Goal: Information Seeking & Learning: Learn about a topic

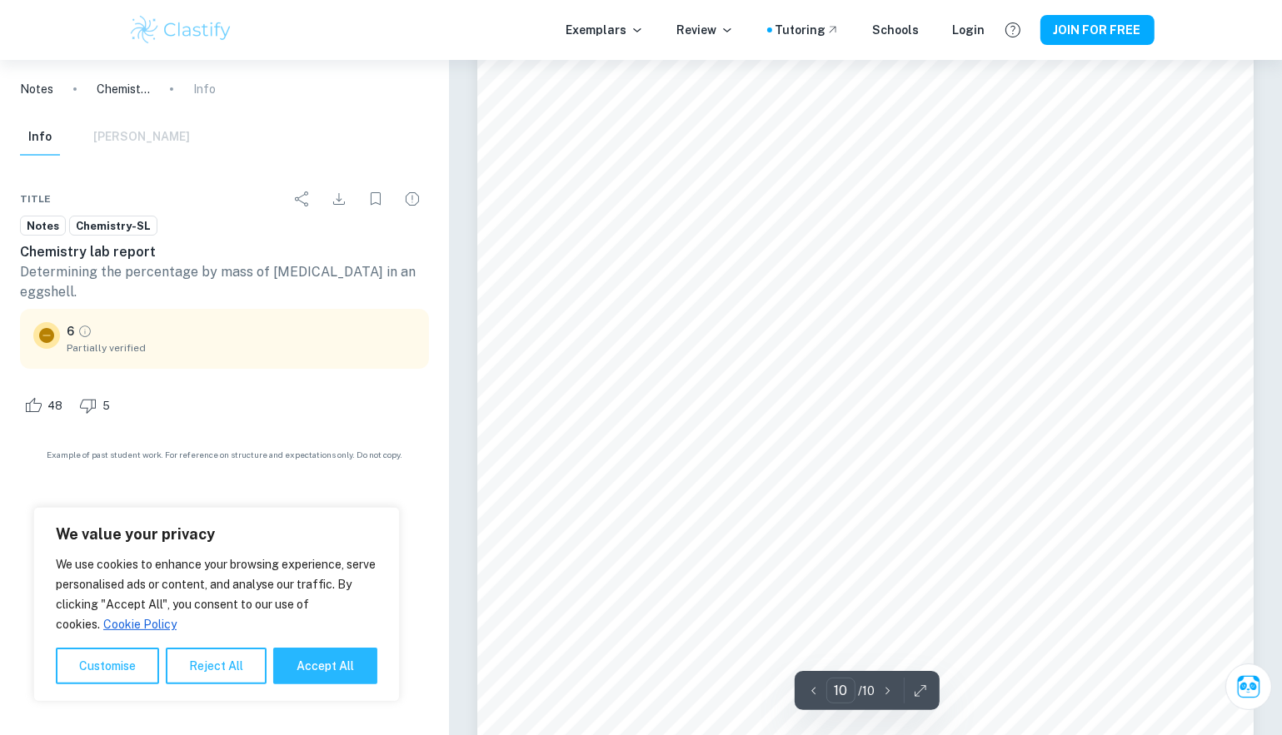
scroll to position [10540, 0]
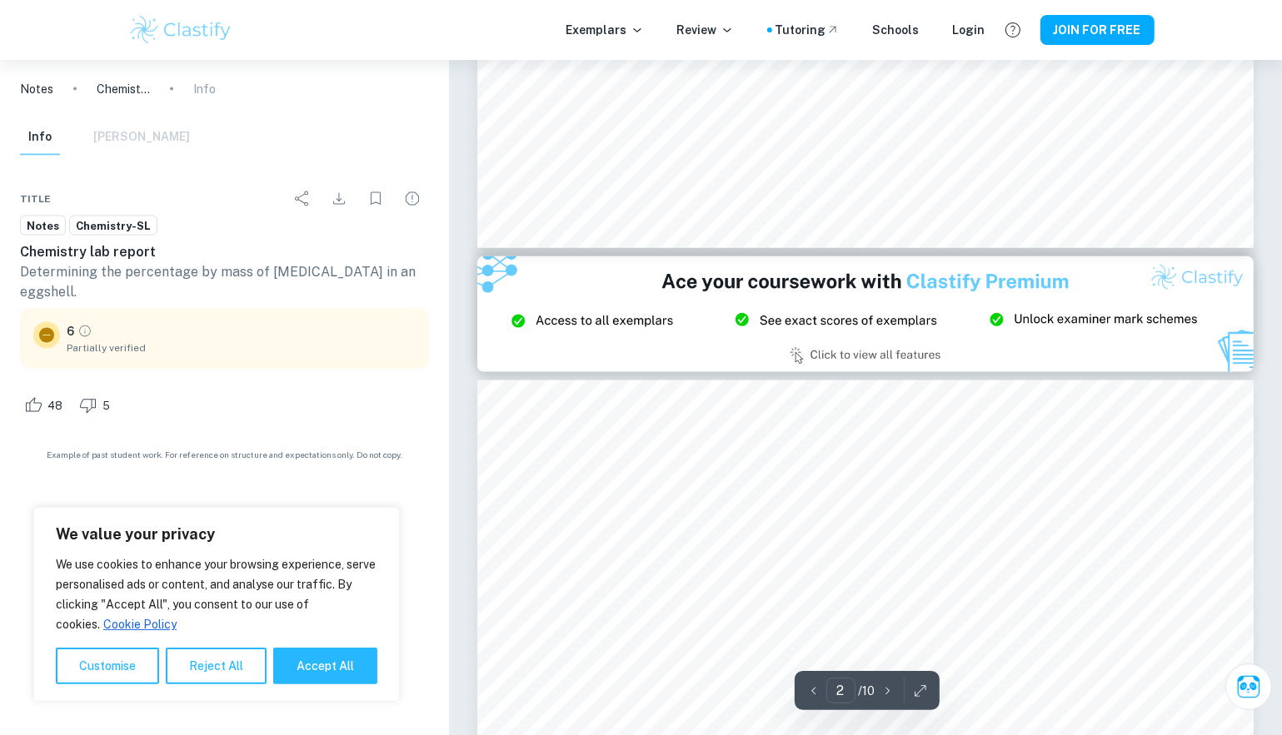
type input "3"
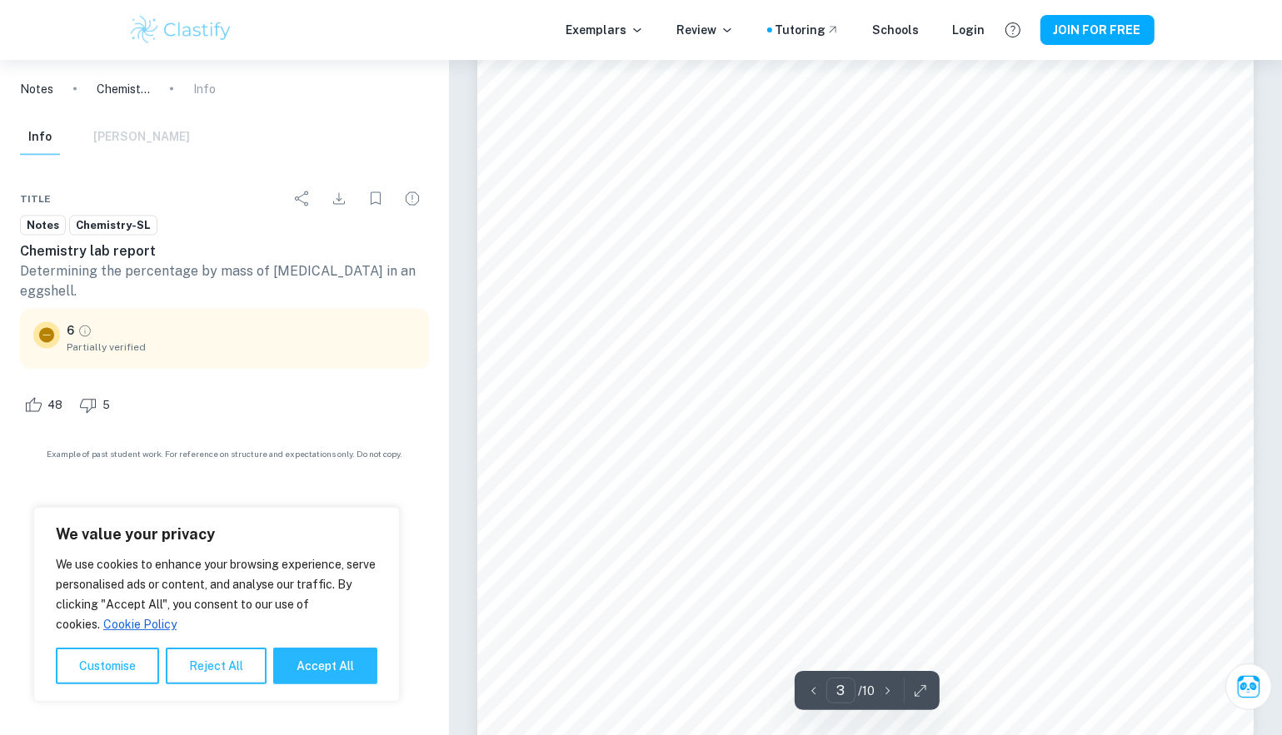
scroll to position [2591, 0]
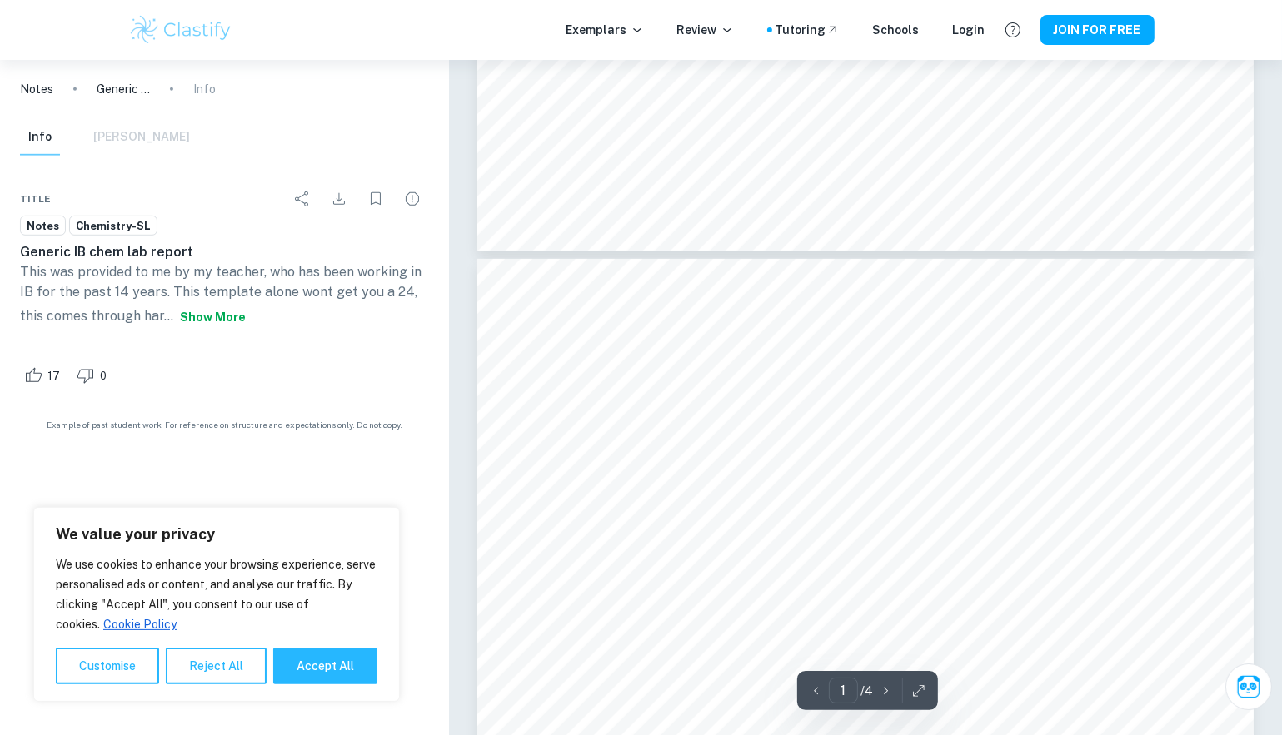
type input "2"
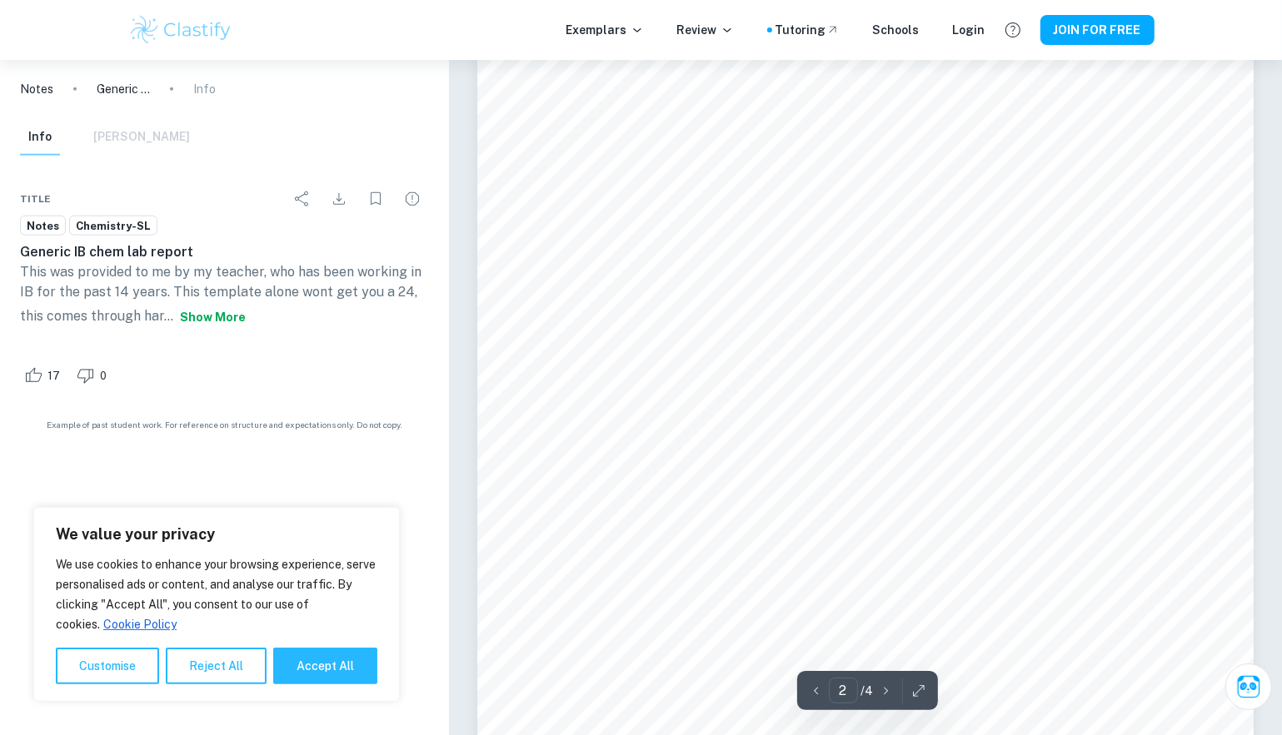
scroll to position [1402, 0]
